Goal: Consume media (video, audio): Consume media (video, audio)

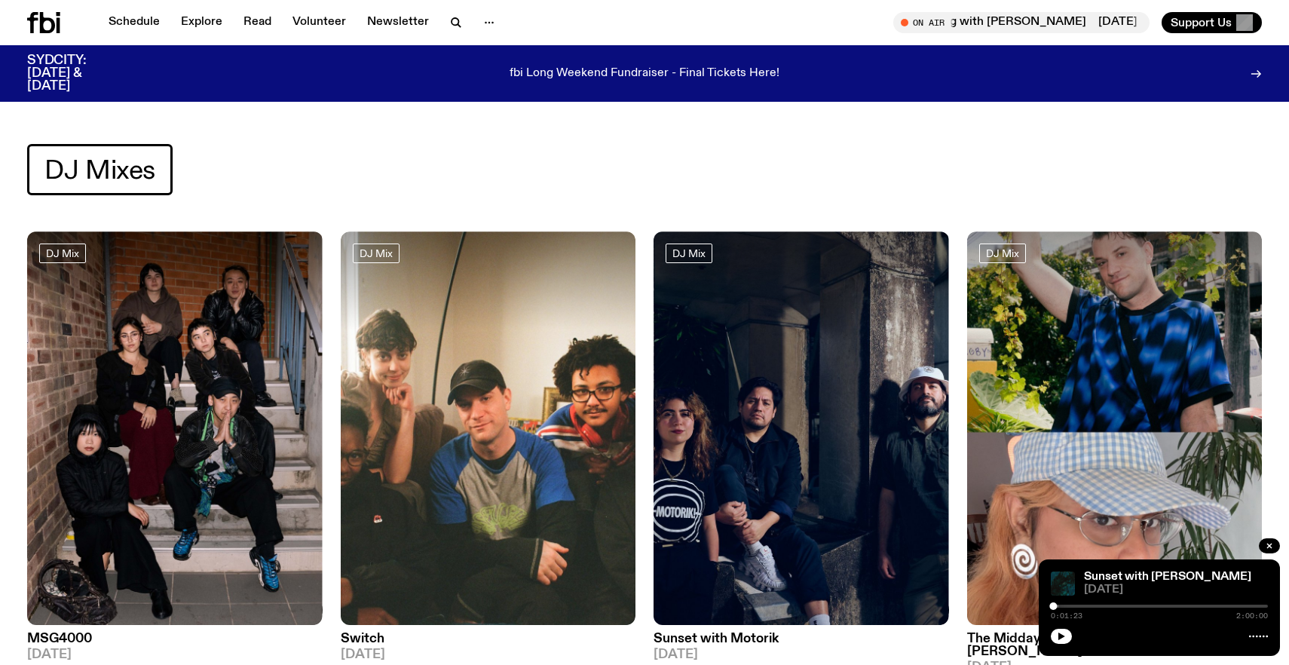
click at [42, 24] on icon at bounding box center [47, 22] width 15 height 21
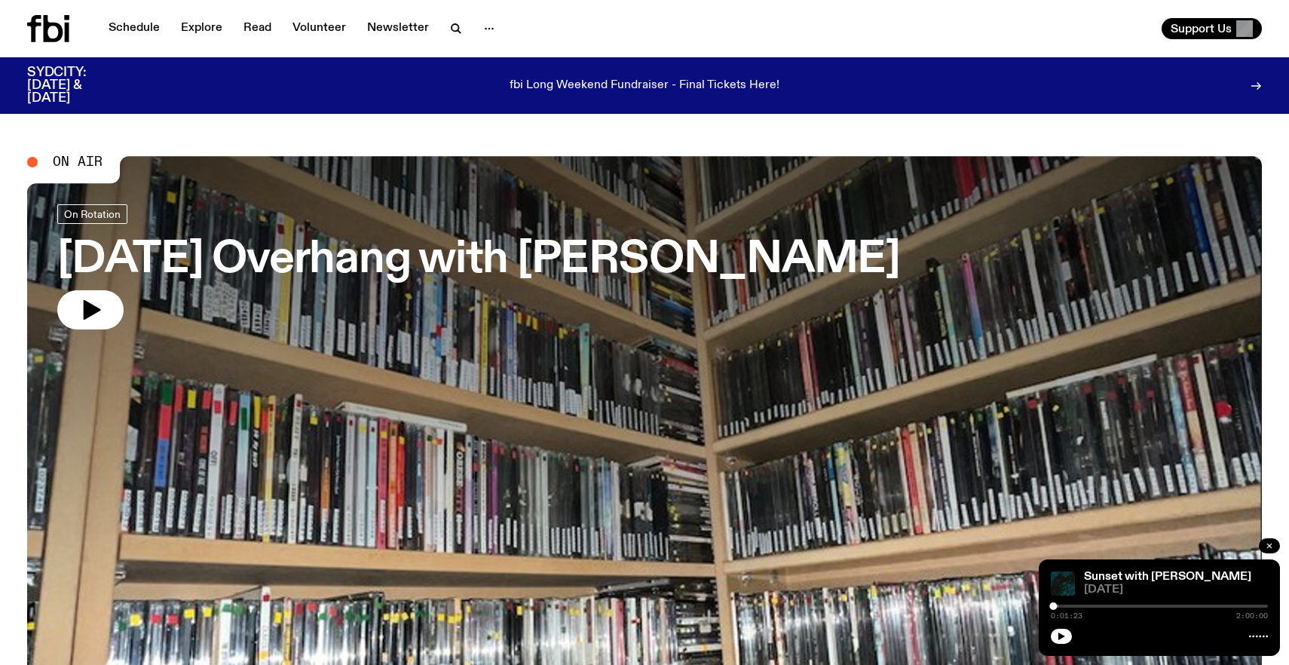
click at [1270, 549] on icon "button" at bounding box center [1269, 545] width 9 height 9
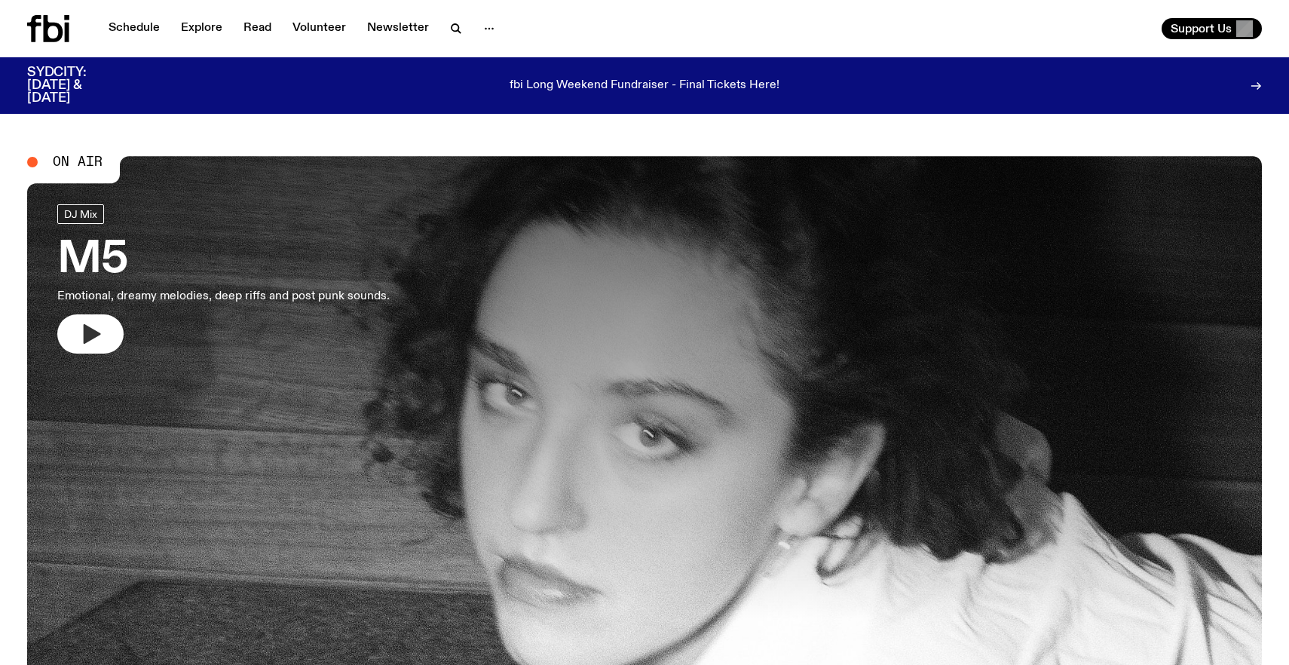
click at [120, 329] on button "button" at bounding box center [90, 333] width 66 height 39
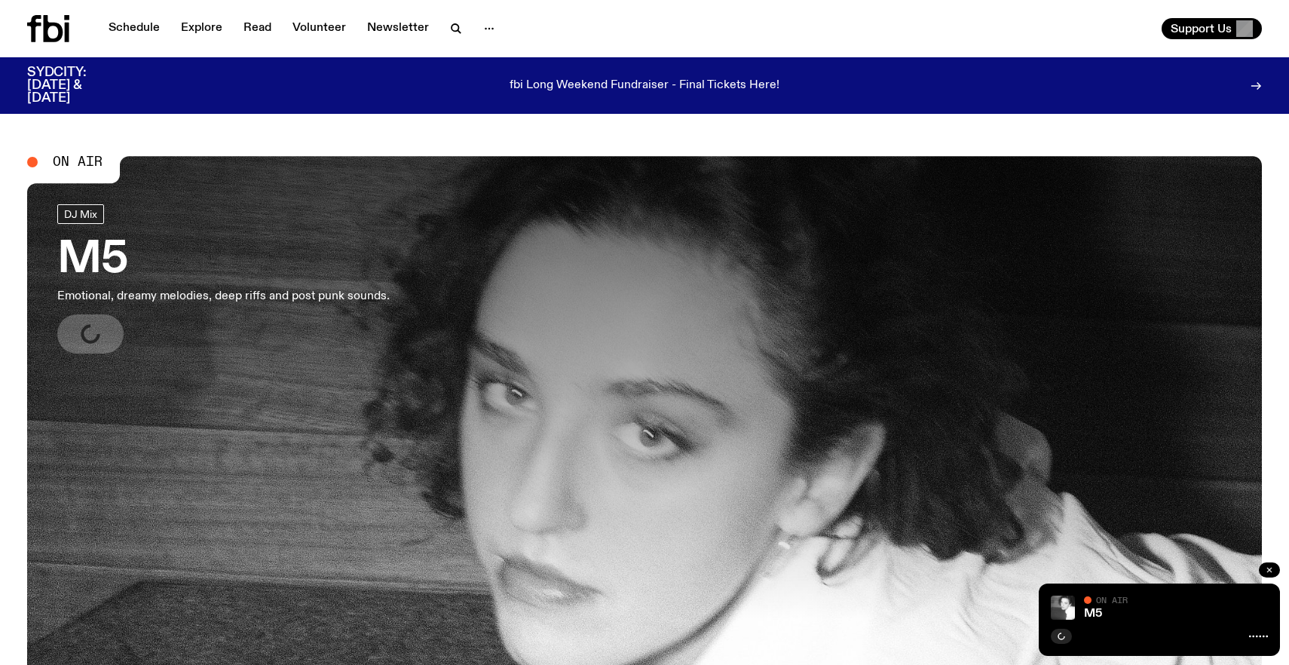
click at [1259, 569] on button "button" at bounding box center [1269, 569] width 21 height 15
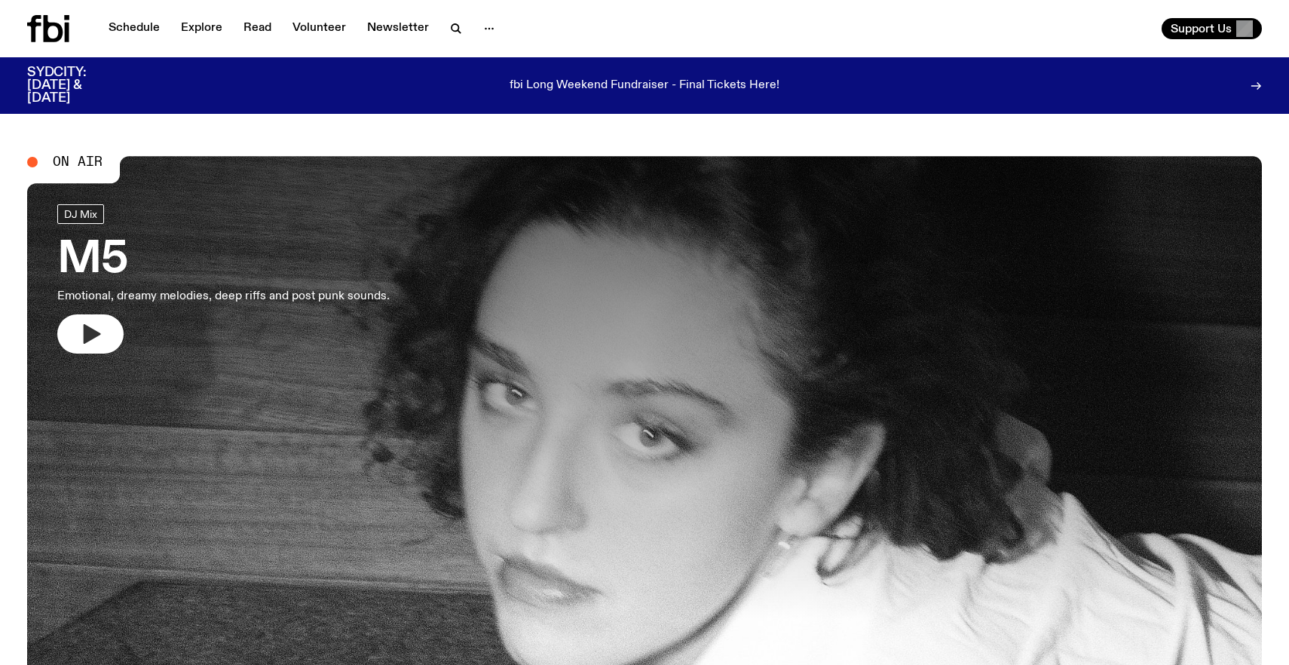
click at [79, 320] on button "button" at bounding box center [90, 333] width 66 height 39
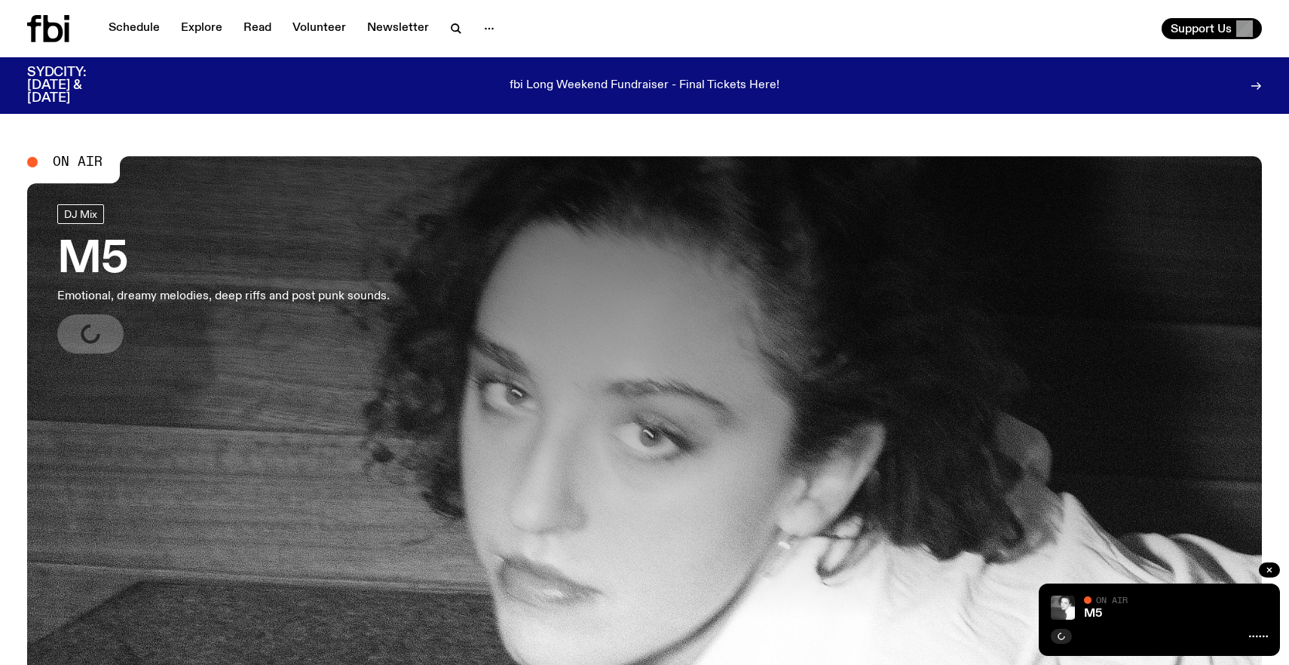
click at [1267, 643] on div at bounding box center [1159, 635] width 217 height 18
click at [1090, 618] on link "M5" at bounding box center [1093, 614] width 18 height 12
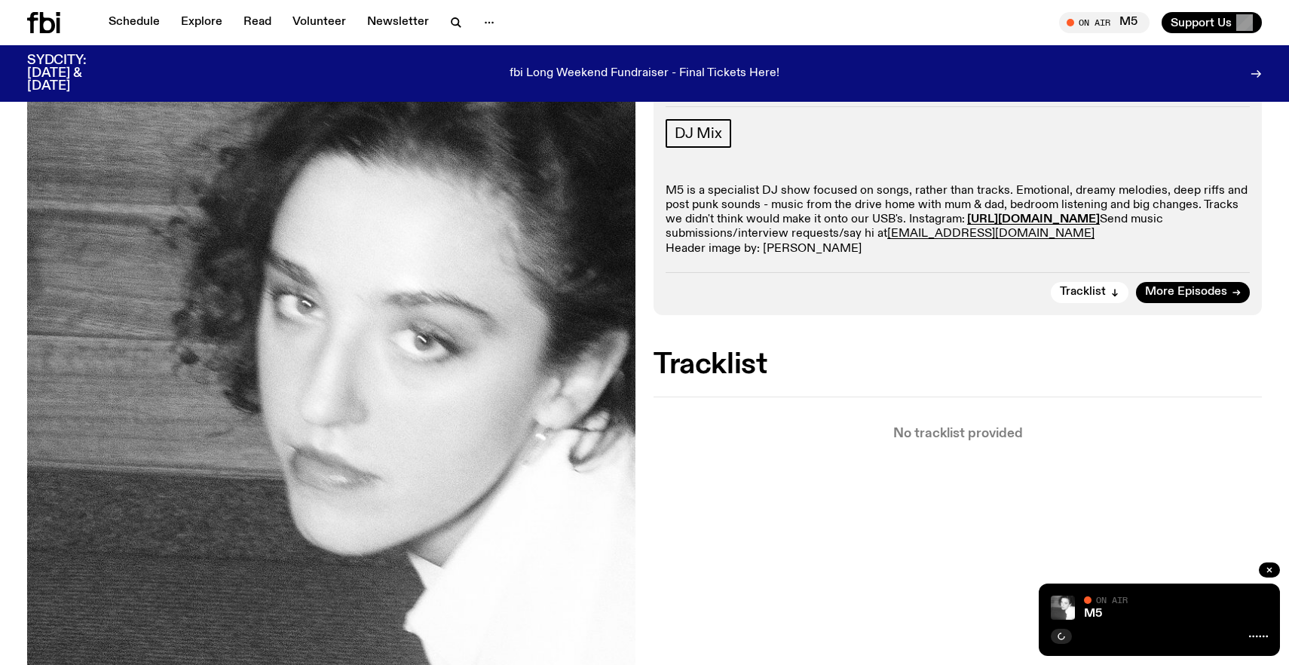
scroll to position [191, 0]
